Goal: Browse casually

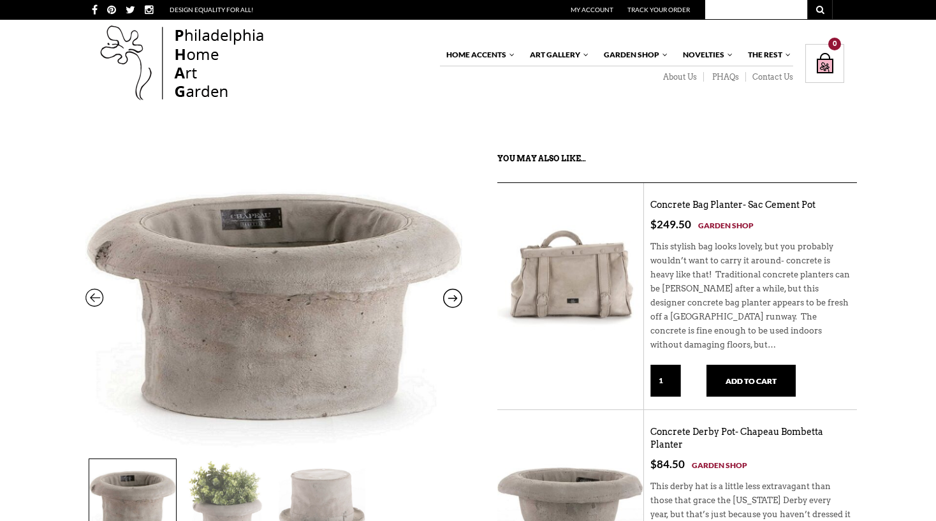
click at [846, 221] on p "$ 249.50 Garden Shop" at bounding box center [751, 225] width 200 height 15
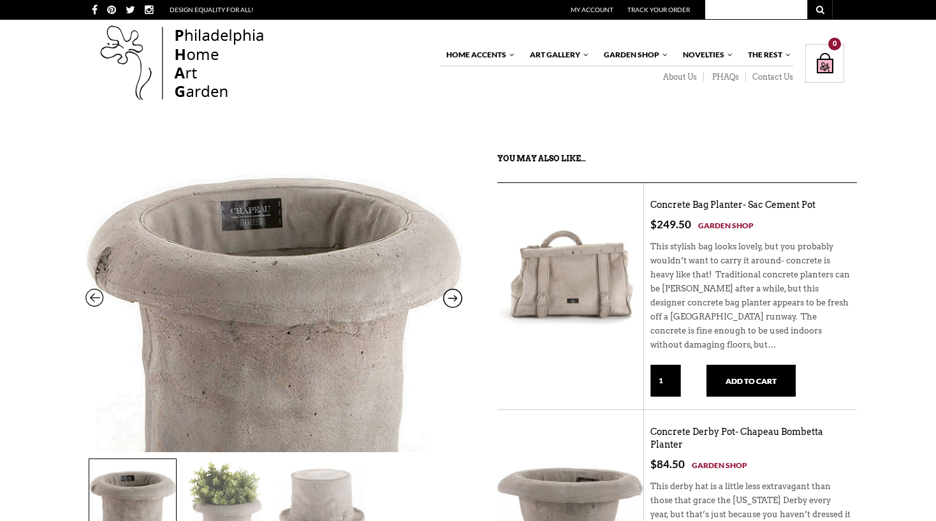
click at [392, 228] on img at bounding box center [273, 336] width 377 height 438
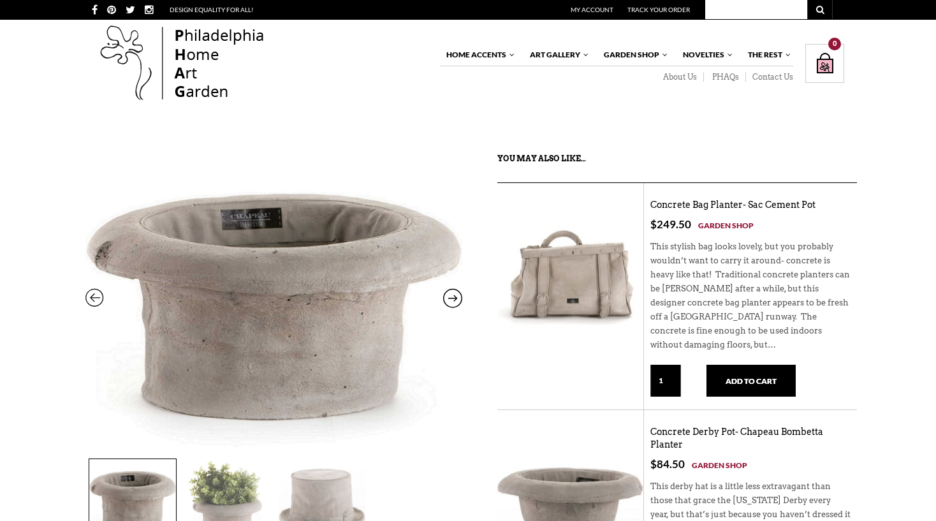
click at [753, 167] on div "You may also like…" at bounding box center [678, 167] width 360 height 31
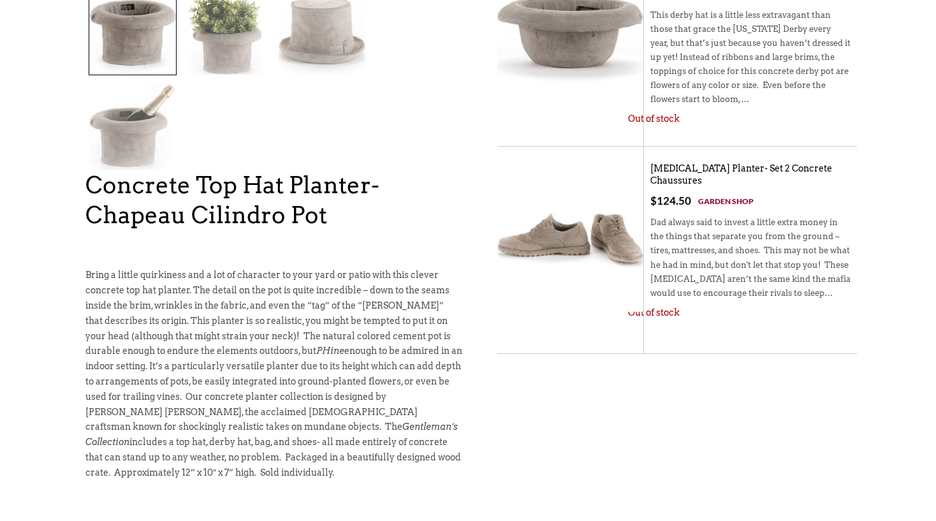
scroll to position [606, 0]
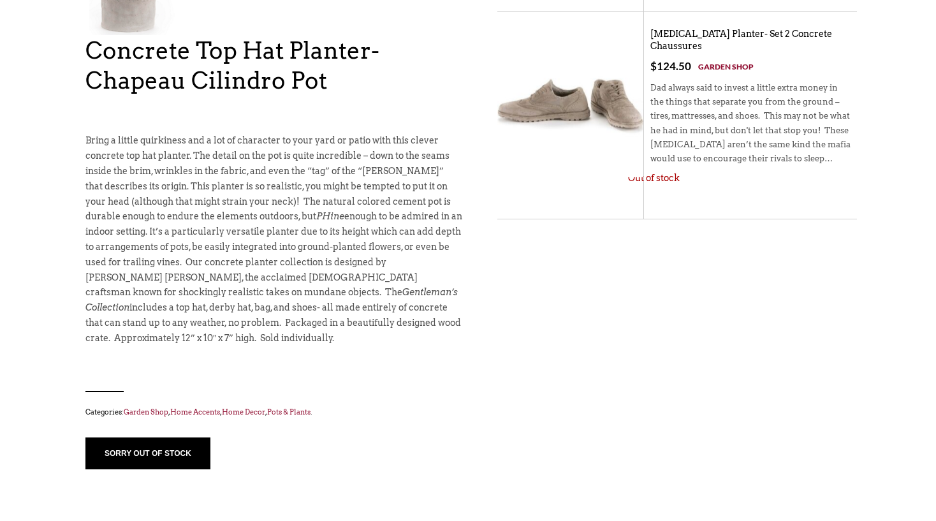
click at [159, 438] on button "sorry out of stock" at bounding box center [147, 454] width 125 height 32
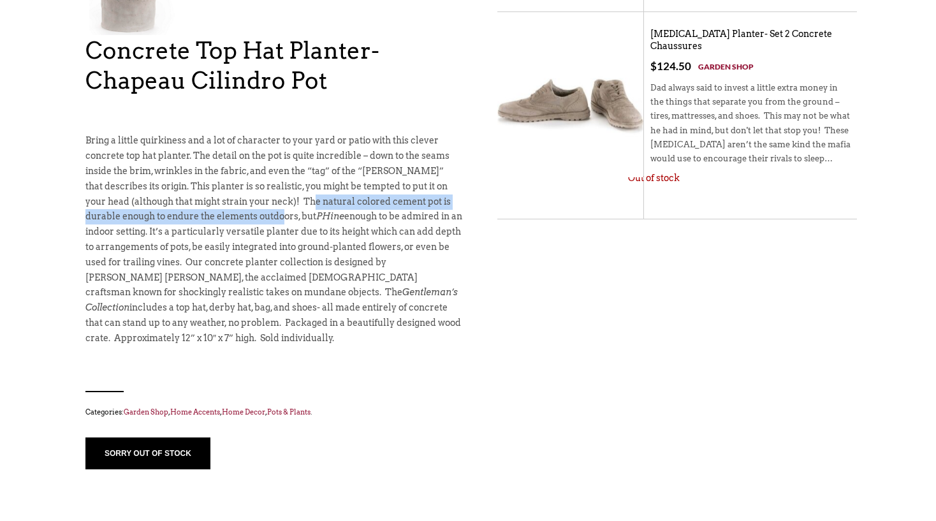
drag, startPoint x: 304, startPoint y: 126, endPoint x: 317, endPoint y: 114, distance: 18.1
click at [317, 133] on p "Bring a little quirkiness and a lot of character to your yard or patio with thi…" at bounding box center [273, 239] width 377 height 212
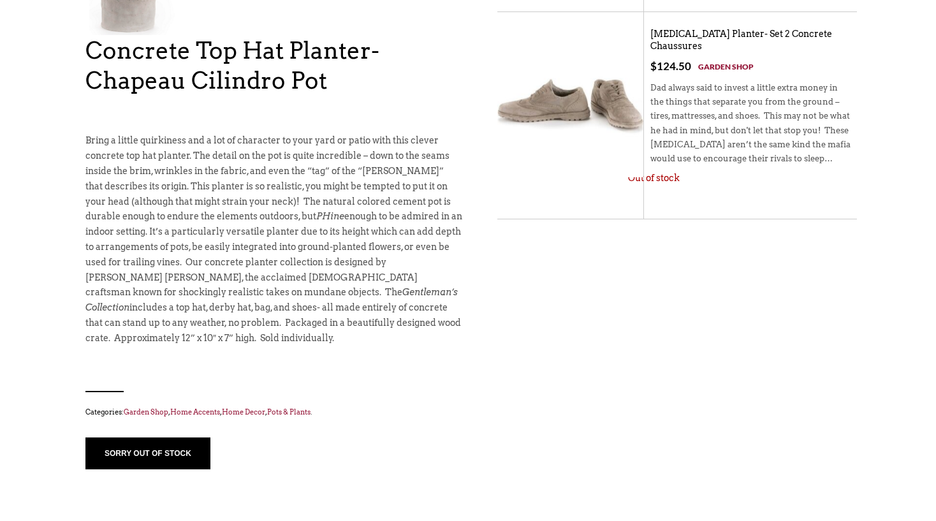
click at [317, 133] on p "Bring a little quirkiness and a lot of character to your yard or patio with thi…" at bounding box center [273, 239] width 377 height 212
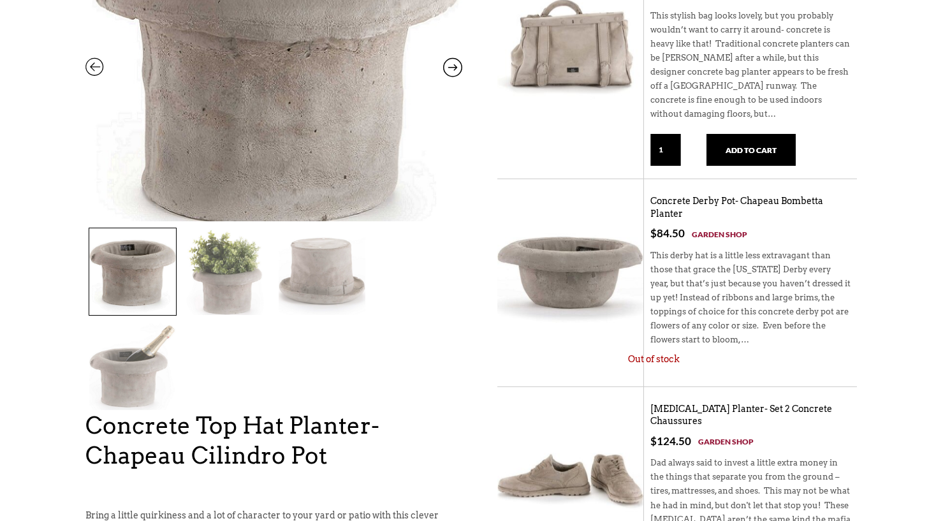
scroll to position [0, 0]
